Goal: Find specific page/section: Find specific page/section

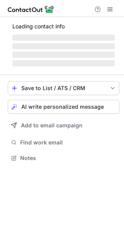
scroll to position [157, 124]
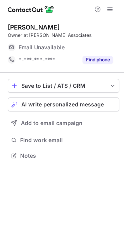
scroll to position [4, 4]
